Goal: Task Accomplishment & Management: Manage account settings

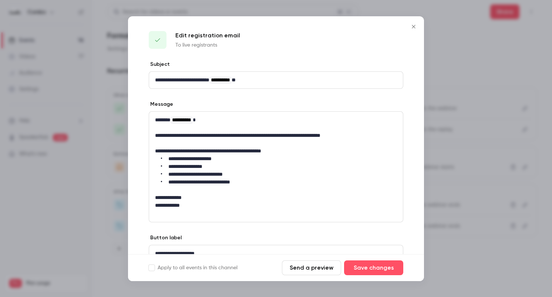
scroll to position [7, 0]
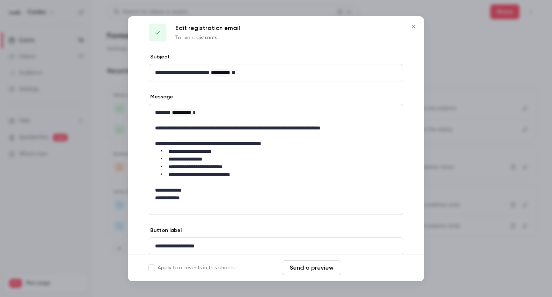
click at [366, 272] on button "Save changes" at bounding box center [373, 267] width 59 height 15
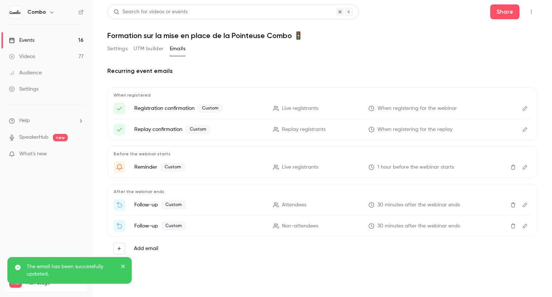
click at [524, 106] on icon "Edit" at bounding box center [525, 108] width 6 height 5
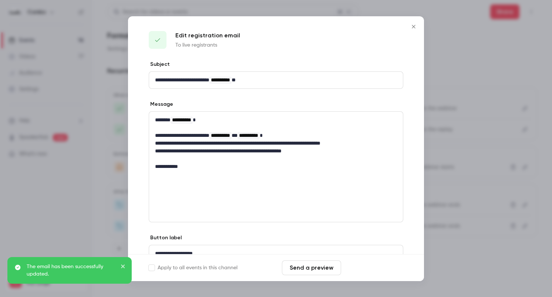
click at [361, 272] on button "Save changes" at bounding box center [373, 267] width 59 height 15
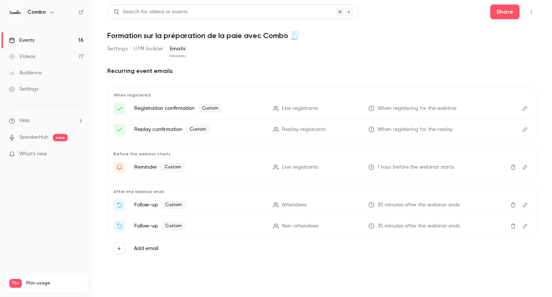
click at [526, 108] on icon "Edit" at bounding box center [525, 108] width 6 height 5
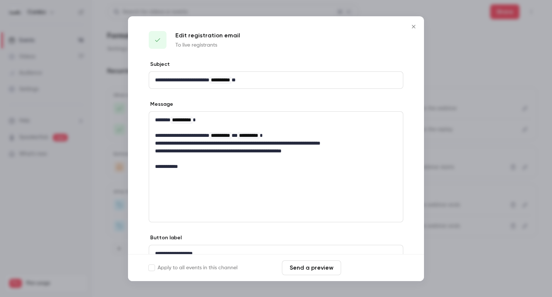
click at [358, 267] on button "Save changes" at bounding box center [373, 267] width 59 height 15
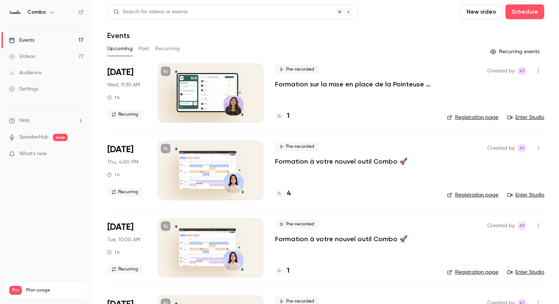
click at [157, 47] on button "Recurring" at bounding box center [167, 49] width 25 height 12
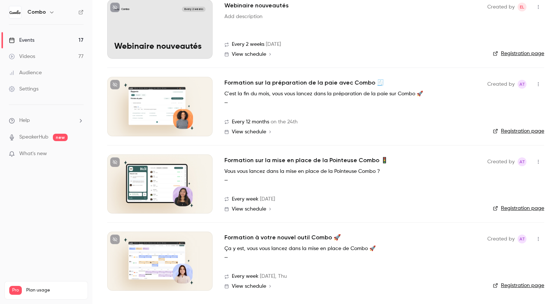
scroll to position [64, 0]
click at [272, 235] on h2 "Formation à votre nouvel outil Combo 🚀" at bounding box center [283, 238] width 117 height 9
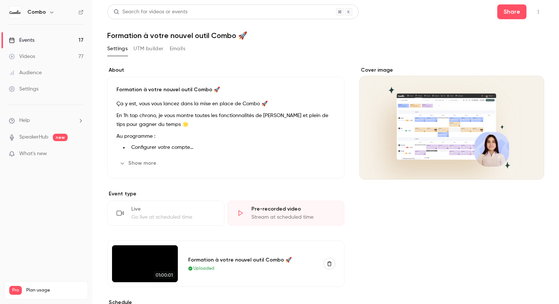
click at [185, 43] on button "Emails" at bounding box center [178, 49] width 16 height 12
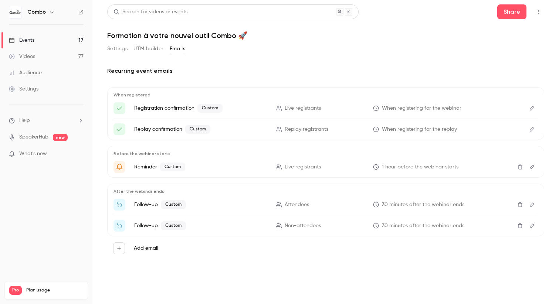
click at [534, 109] on icon "Edit" at bounding box center [532, 108] width 6 height 5
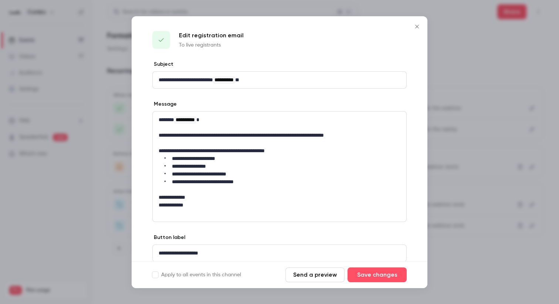
click at [414, 26] on icon "Close" at bounding box center [417, 27] width 9 height 6
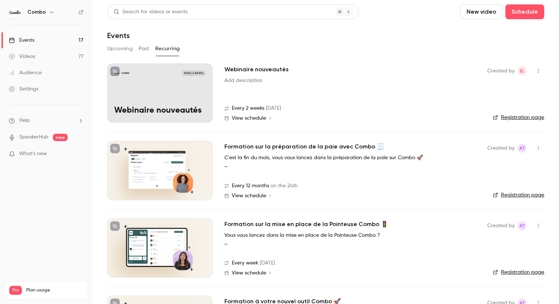
scroll to position [16, 0]
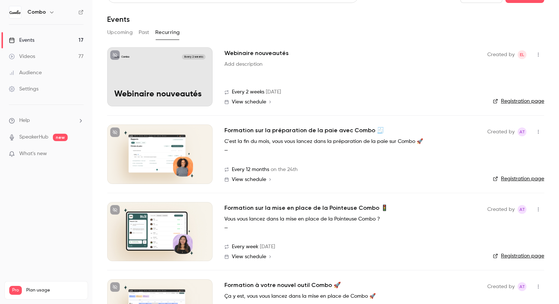
click at [314, 126] on h2 "Formation sur la préparation de la paie avec Combo 🧾" at bounding box center [305, 130] width 160 height 9
